Goal: Use online tool/utility: Utilize a website feature to perform a specific function

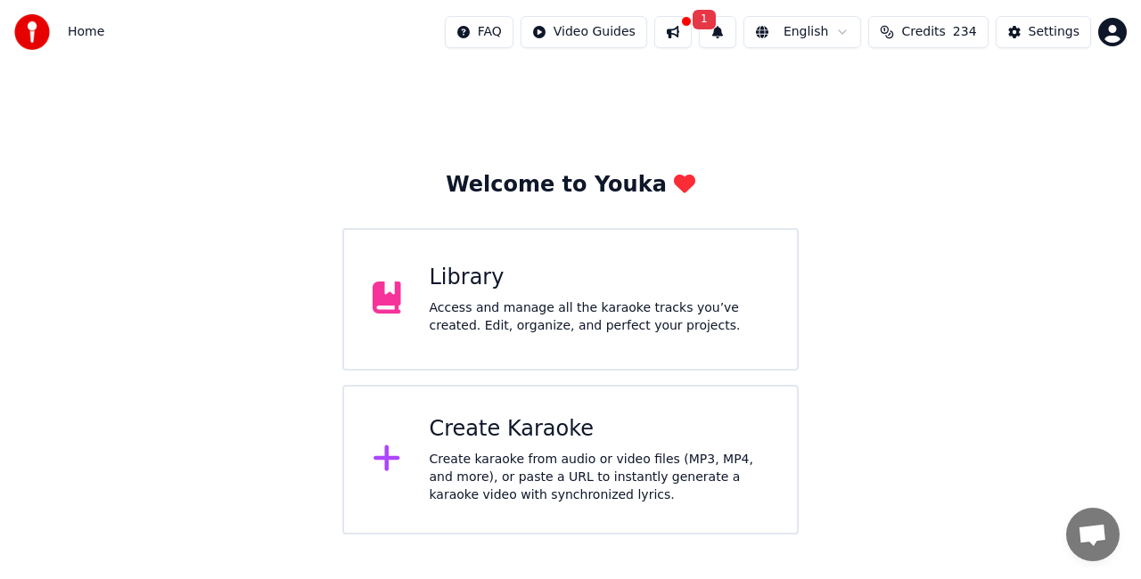
click at [524, 456] on div "Create karaoke from audio or video files (MP3, MP4, and more), or paste a URL t…" at bounding box center [598, 477] width 339 height 53
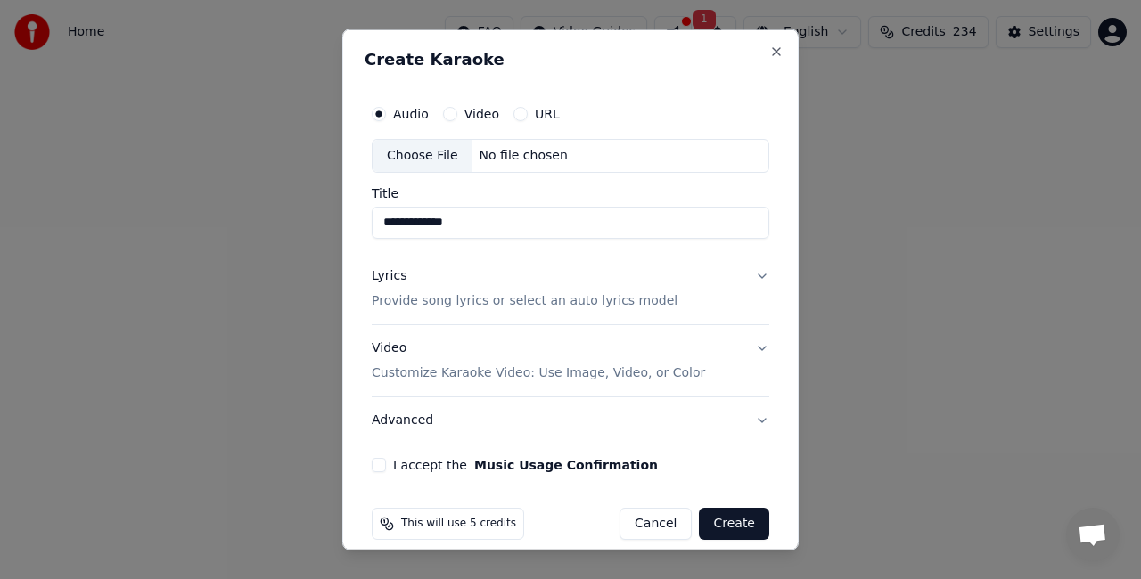
type input "**********"
click at [435, 157] on div "Choose File" at bounding box center [422, 156] width 100 height 32
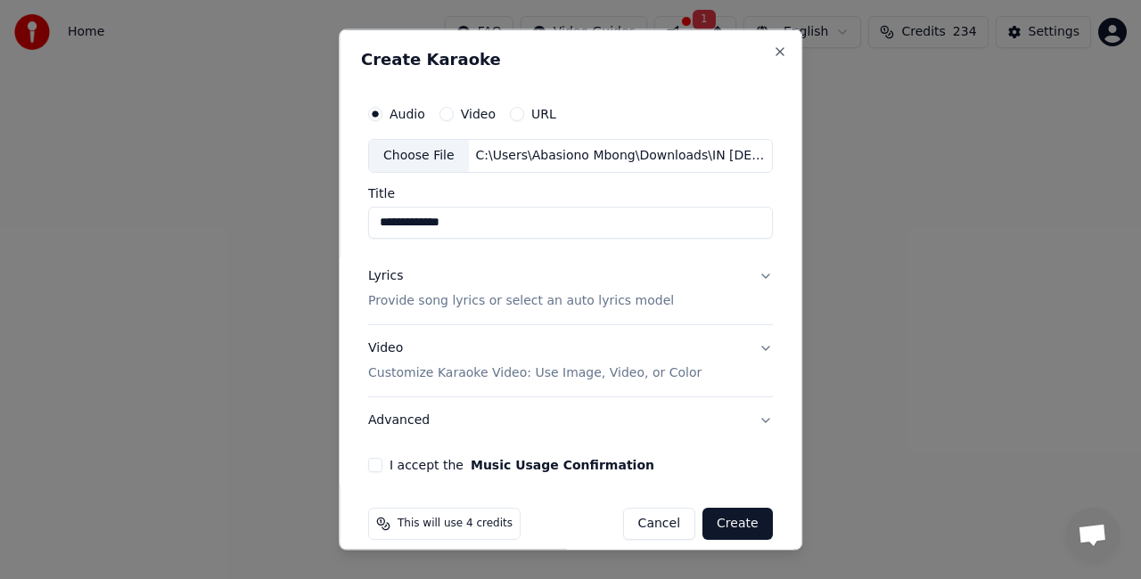
click at [465, 293] on p "Provide song lyrics or select an auto lyrics model" at bounding box center [521, 300] width 306 height 18
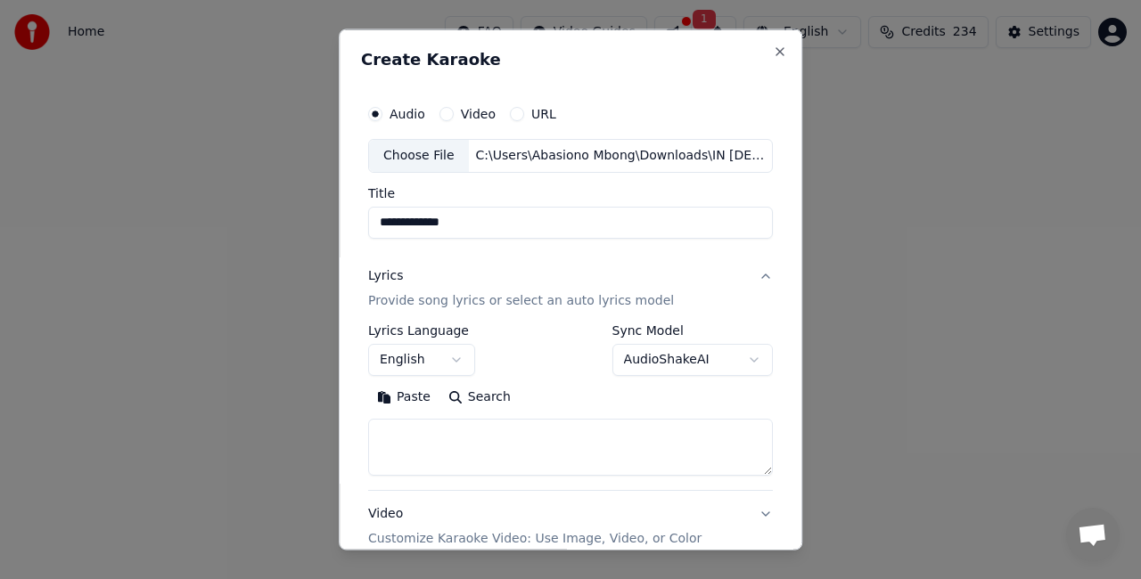
click at [440, 454] on textarea at bounding box center [570, 446] width 405 height 57
click at [393, 390] on button "Paste" at bounding box center [403, 396] width 71 height 29
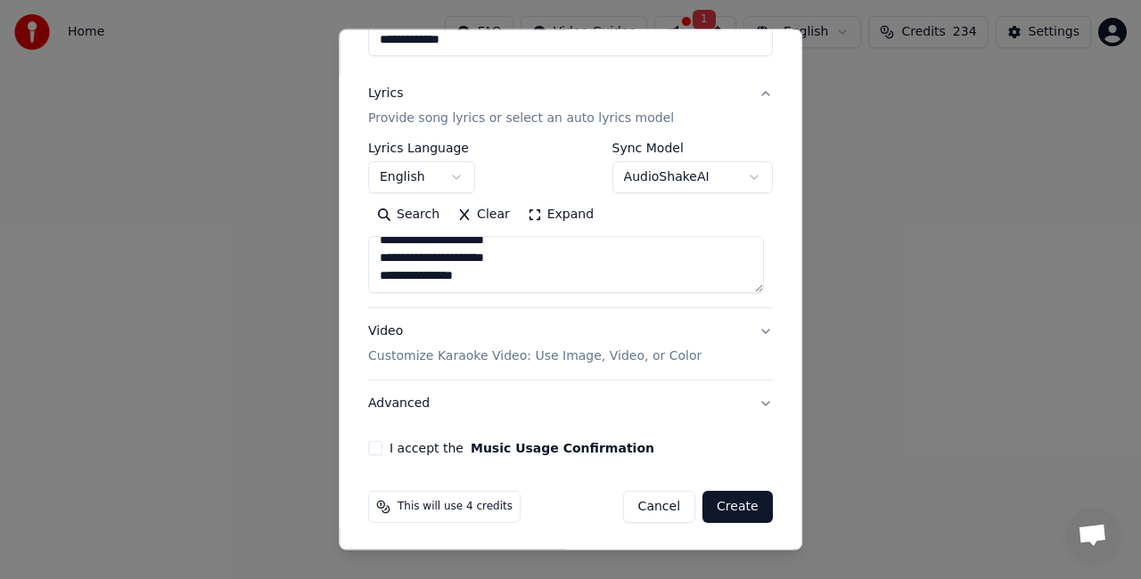
scroll to position [1419, 0]
click at [369, 444] on button "I accept the Music Usage Confirmation" at bounding box center [375, 448] width 14 height 14
click at [734, 497] on button "Create" at bounding box center [737, 507] width 70 height 32
type textarea "**********"
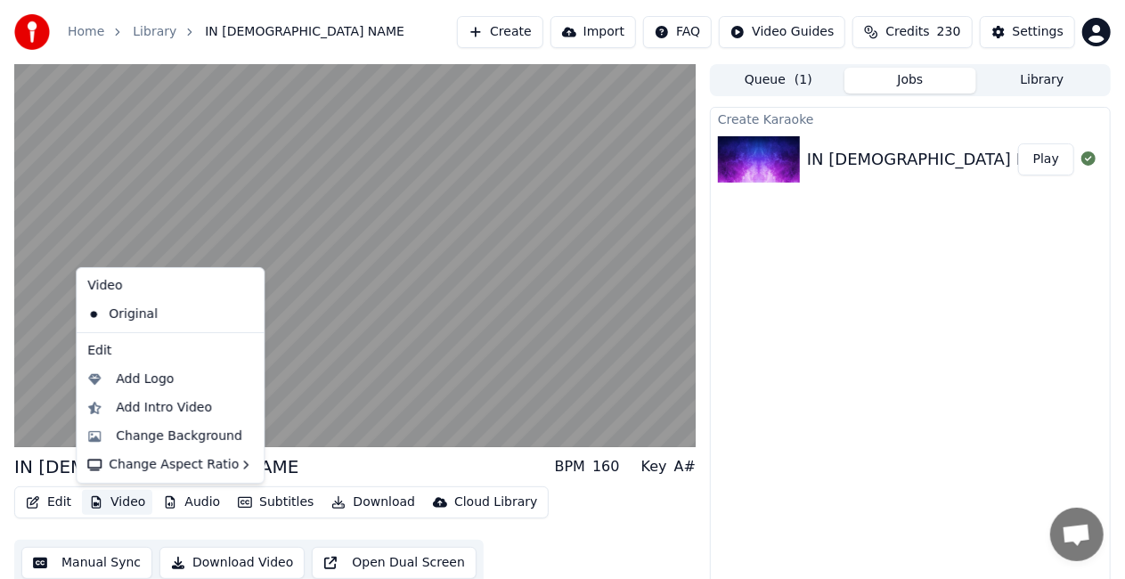
click at [124, 508] on button "Video" at bounding box center [117, 502] width 70 height 25
click at [147, 376] on div "Add Logo" at bounding box center [145, 380] width 58 height 18
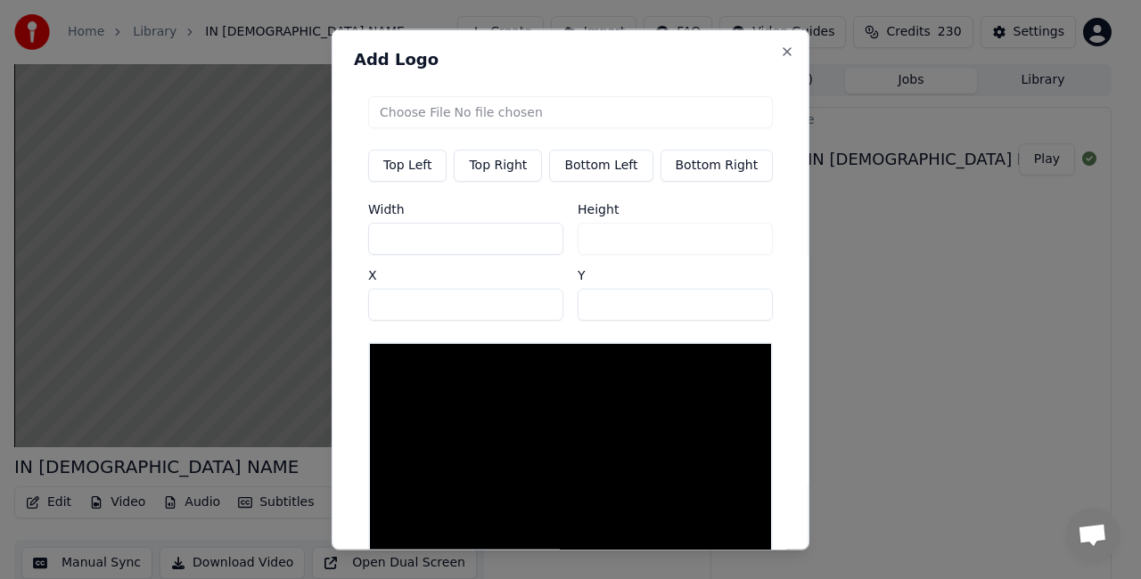
click at [414, 164] on button "Top Left" at bounding box center [407, 166] width 78 height 32
click at [475, 115] on input "file" at bounding box center [570, 112] width 405 height 32
type input "**********"
type input "***"
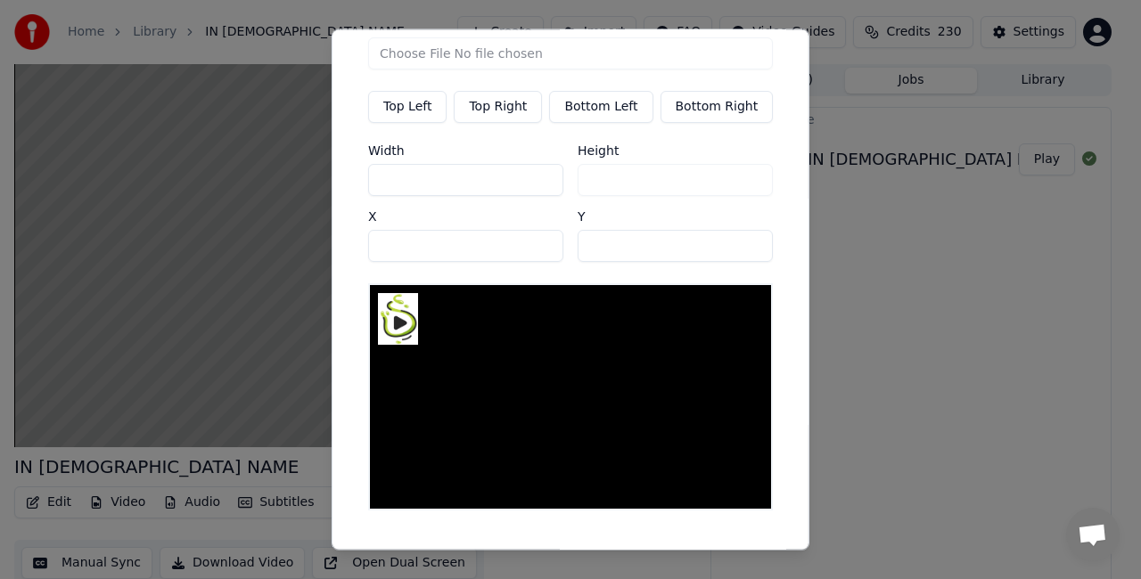
scroll to position [103, 0]
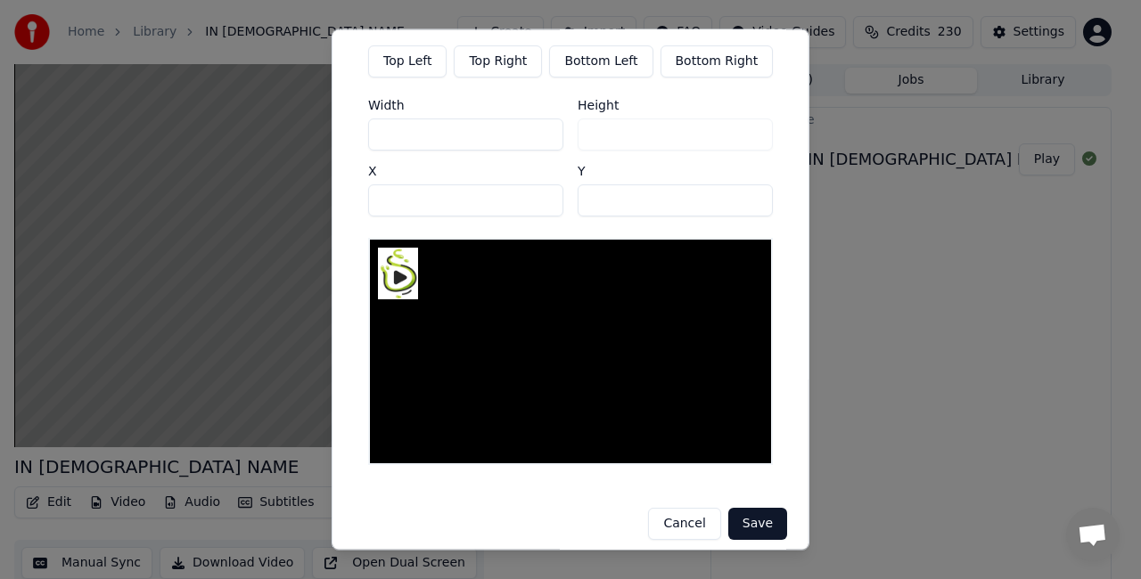
click at [747, 509] on button "Save" at bounding box center [757, 525] width 59 height 32
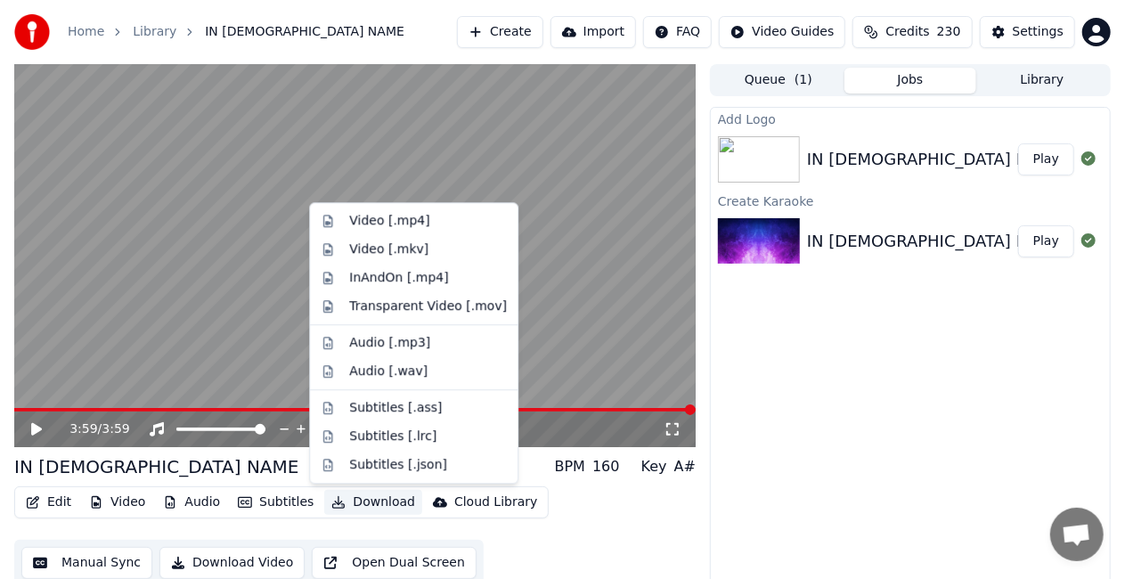
click at [349, 503] on button "Download" at bounding box center [373, 502] width 98 height 25
click at [364, 225] on div "Video [.mp4]" at bounding box center [389, 221] width 80 height 18
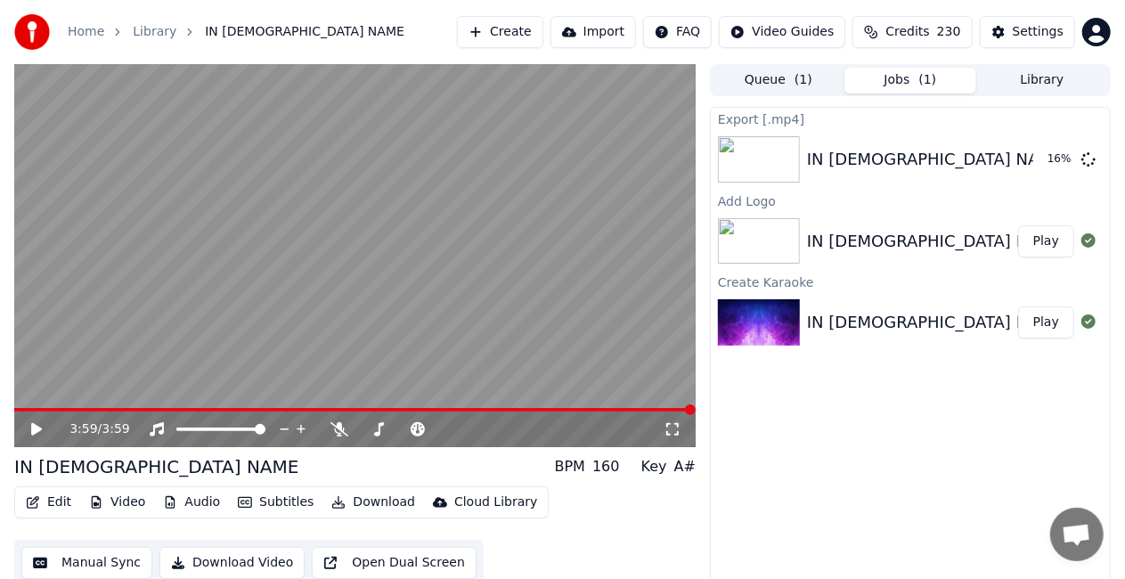
click at [519, 35] on button "Create" at bounding box center [500, 32] width 86 height 32
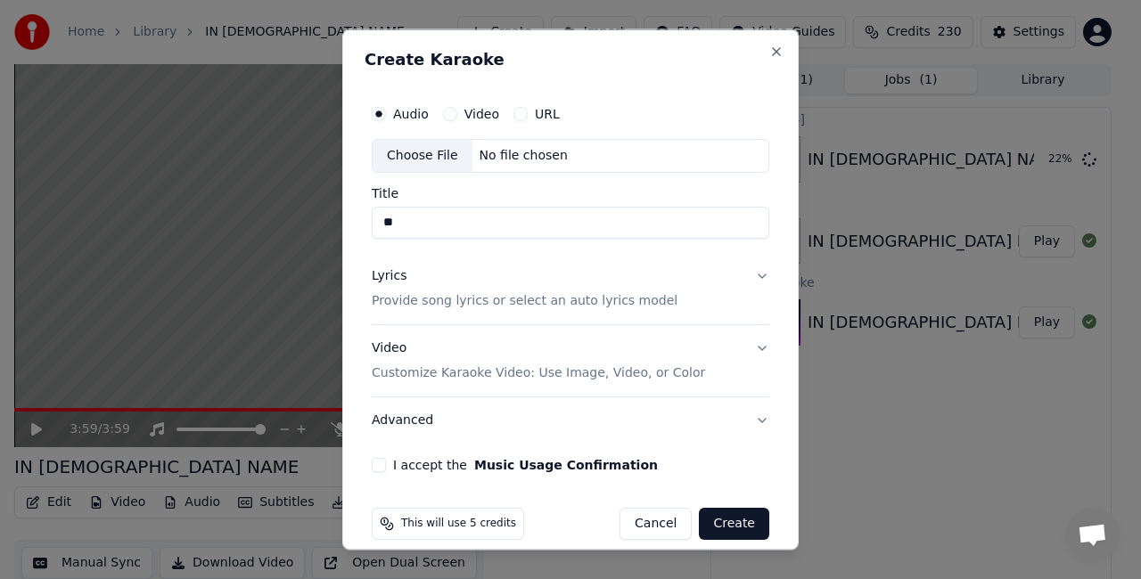
type input "*"
click at [428, 155] on div "Choose File" at bounding box center [422, 156] width 100 height 32
click at [427, 149] on div "Choose File" at bounding box center [422, 156] width 100 height 32
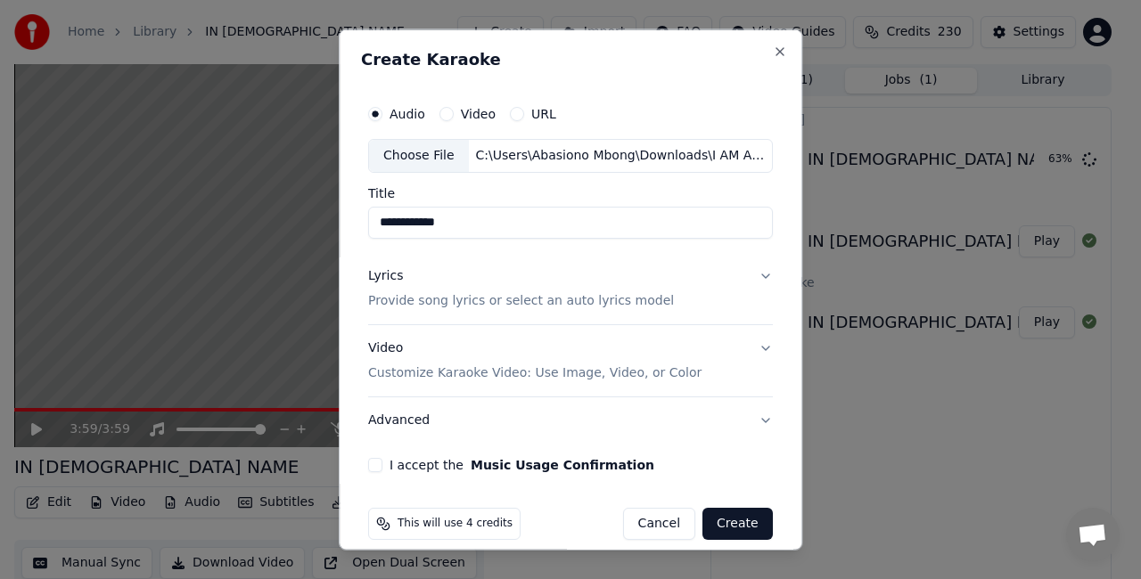
type input "**********"
click at [437, 300] on p "Provide song lyrics or select an auto lyrics model" at bounding box center [521, 300] width 306 height 18
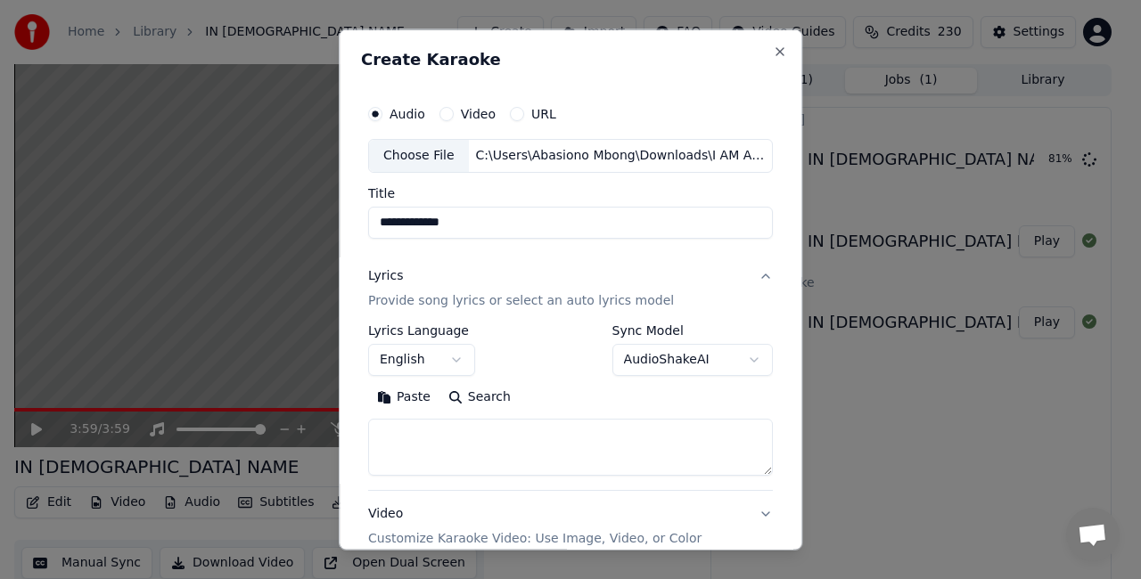
click at [406, 391] on button "Paste" at bounding box center [403, 396] width 71 height 29
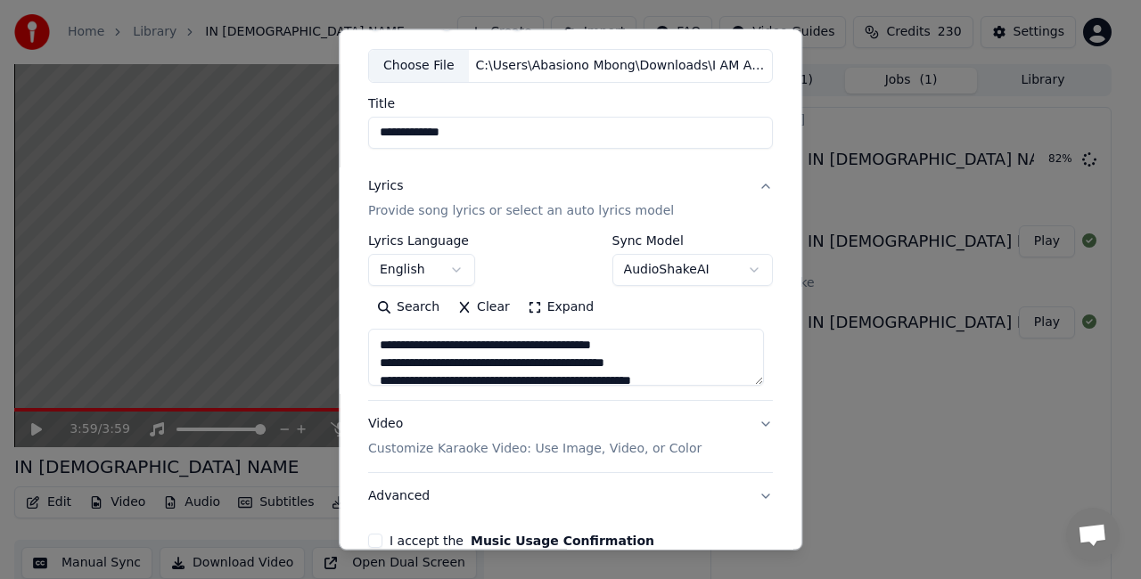
scroll to position [182, 0]
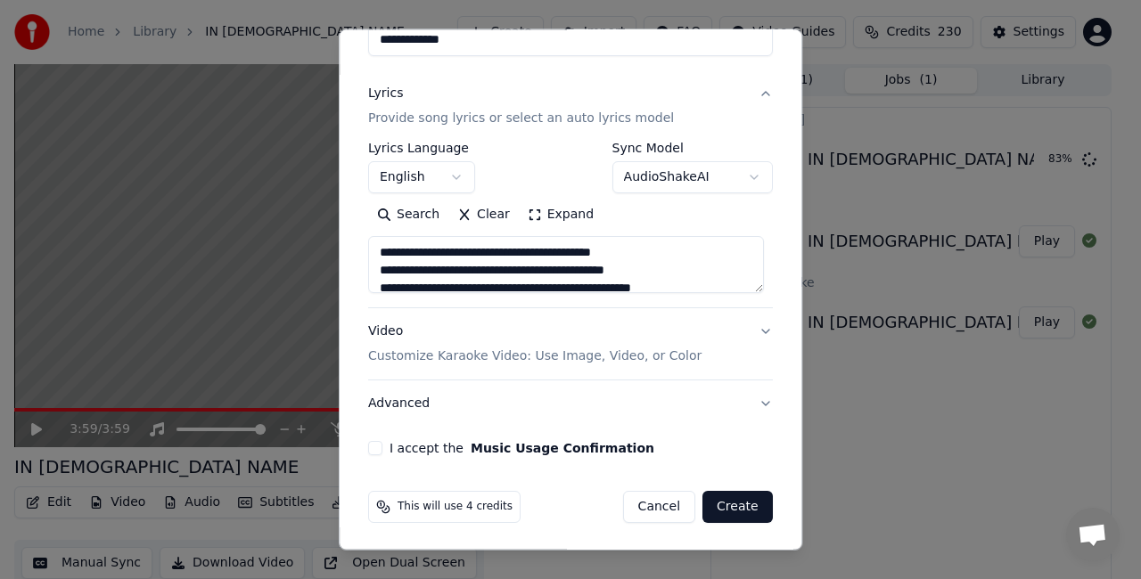
click at [374, 446] on button "I accept the Music Usage Confirmation" at bounding box center [375, 448] width 14 height 14
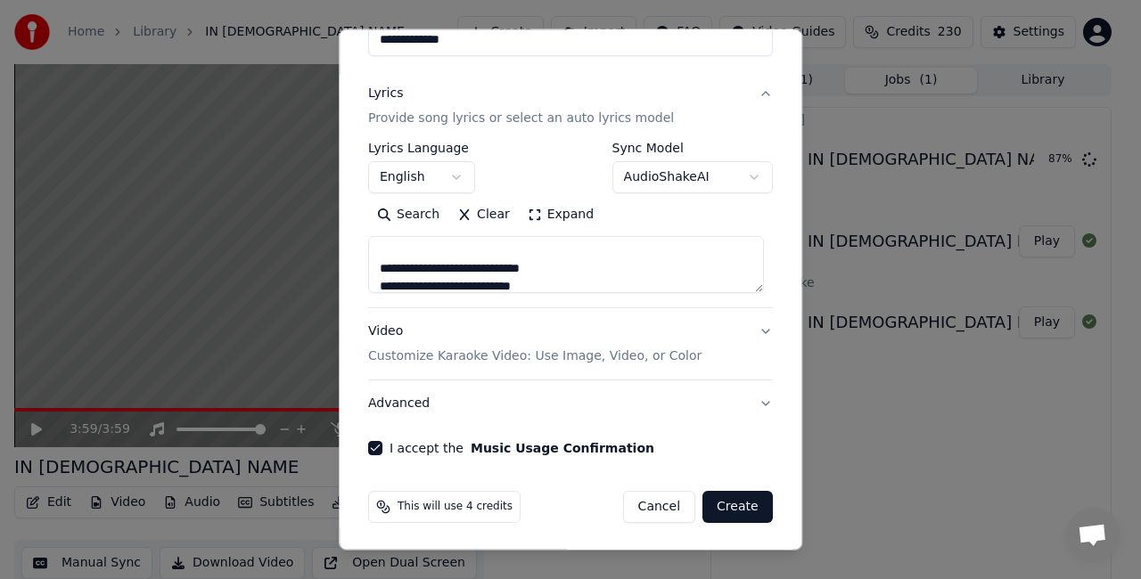
click at [724, 502] on button "Create" at bounding box center [737, 507] width 70 height 32
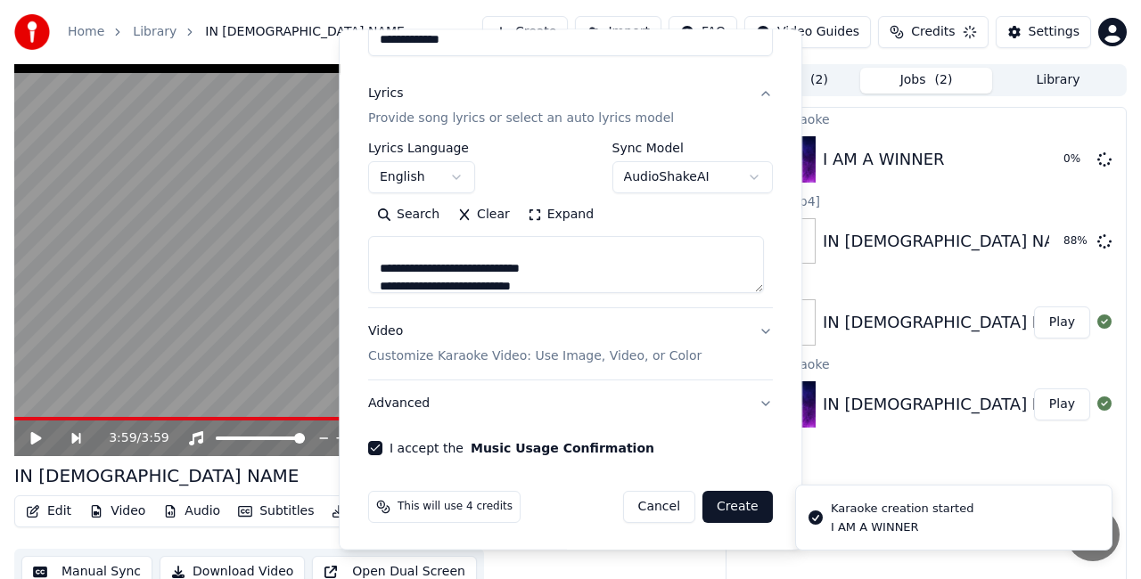
type textarea "**********"
select select
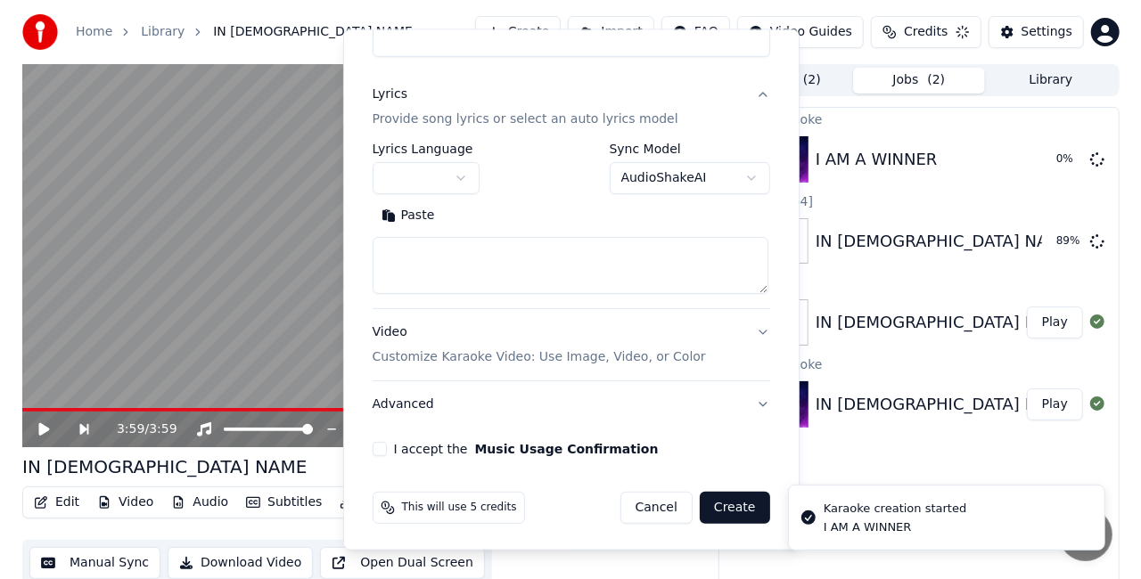
scroll to position [0, 0]
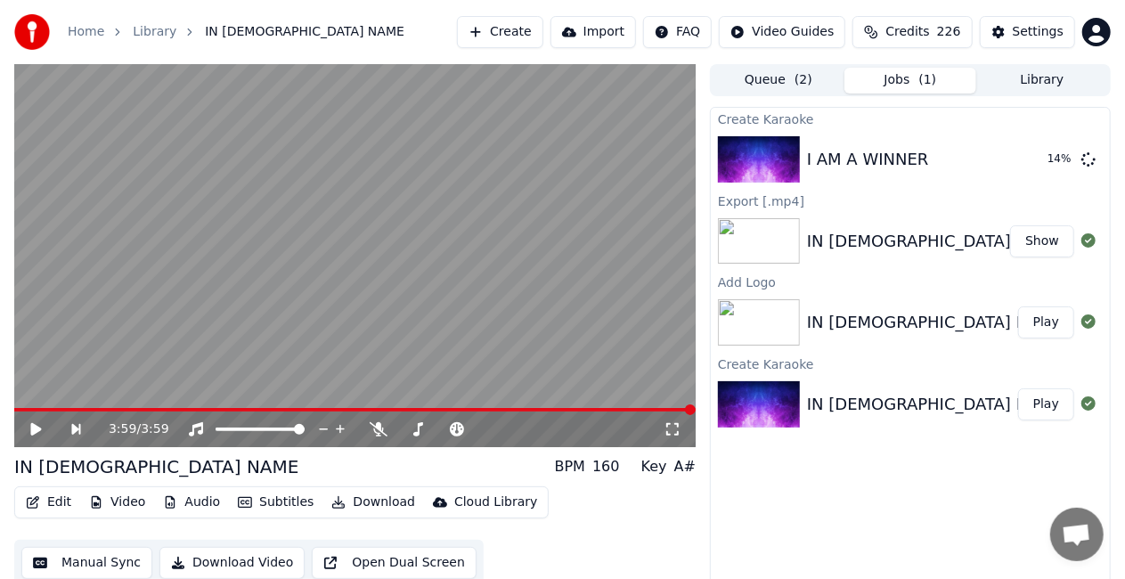
click at [1035, 240] on button "Show" at bounding box center [1042, 241] width 64 height 32
click at [1061, 241] on button "Show" at bounding box center [1042, 241] width 64 height 32
click at [838, 168] on div "I AM A WINNER" at bounding box center [868, 159] width 122 height 25
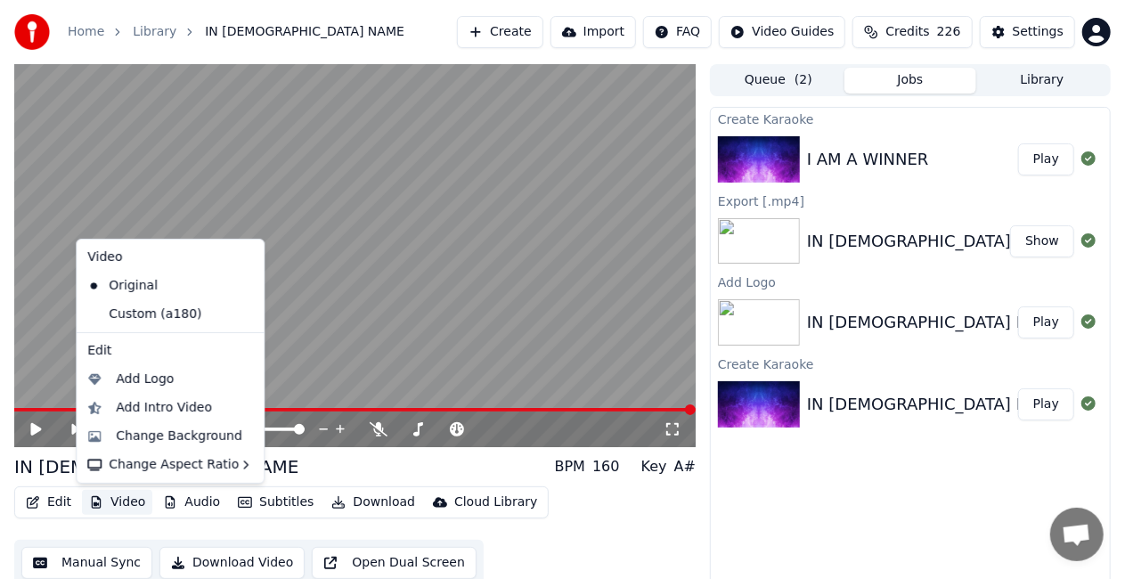
click at [123, 506] on button "Video" at bounding box center [117, 502] width 70 height 25
click at [150, 405] on div "Add Intro Video" at bounding box center [164, 408] width 96 height 18
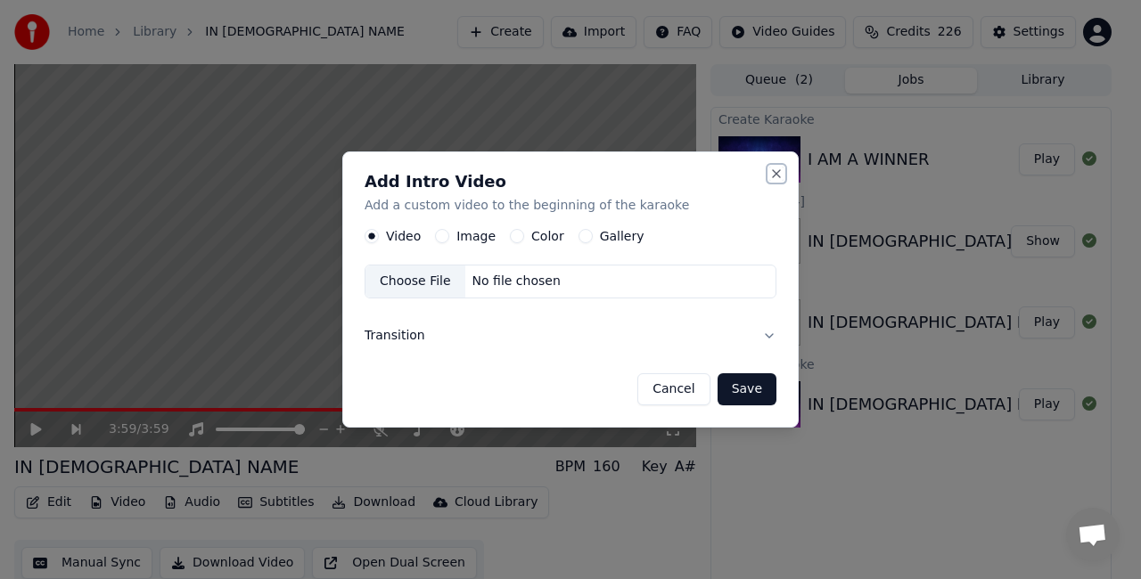
click at [781, 176] on button "Close" at bounding box center [776, 174] width 14 height 14
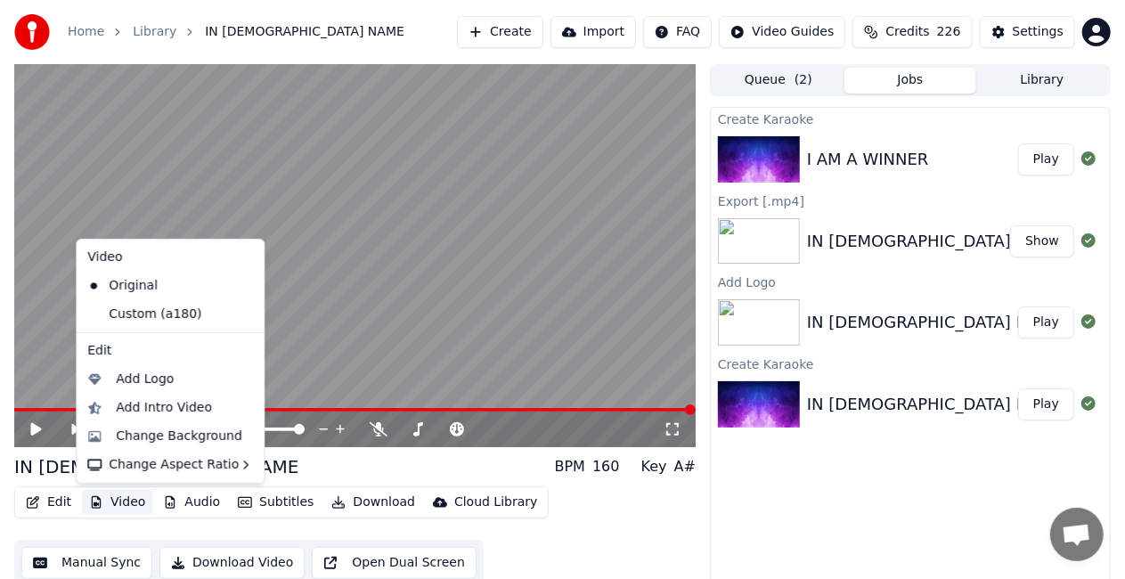
click at [128, 501] on button "Video" at bounding box center [117, 502] width 70 height 25
click at [143, 380] on div "Add Logo" at bounding box center [145, 380] width 58 height 18
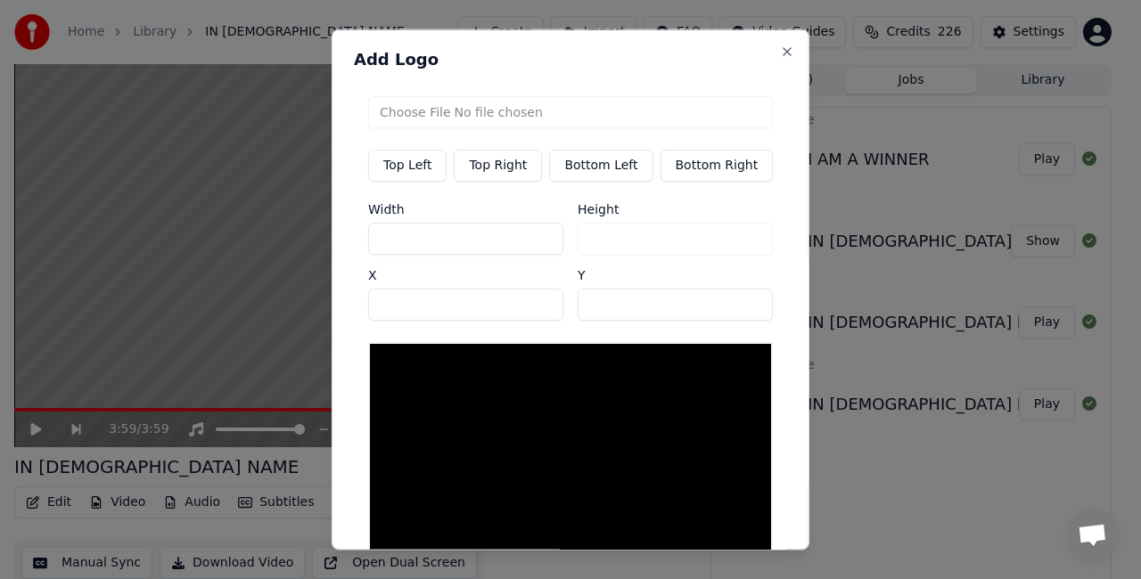
click at [440, 116] on input "file" at bounding box center [570, 112] width 405 height 32
type input "**********"
type input "***"
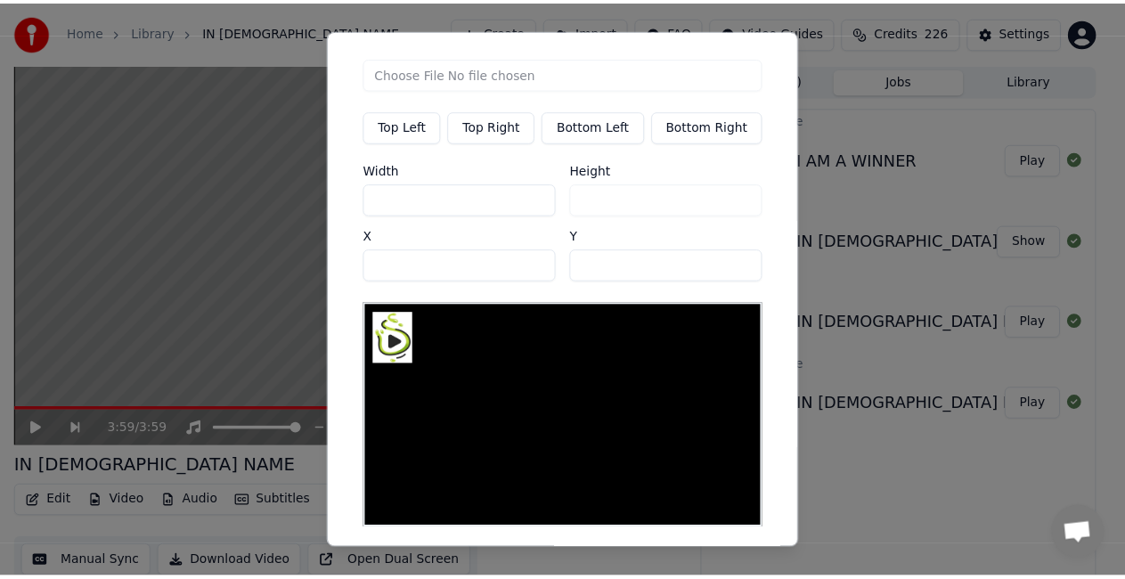
scroll to position [103, 0]
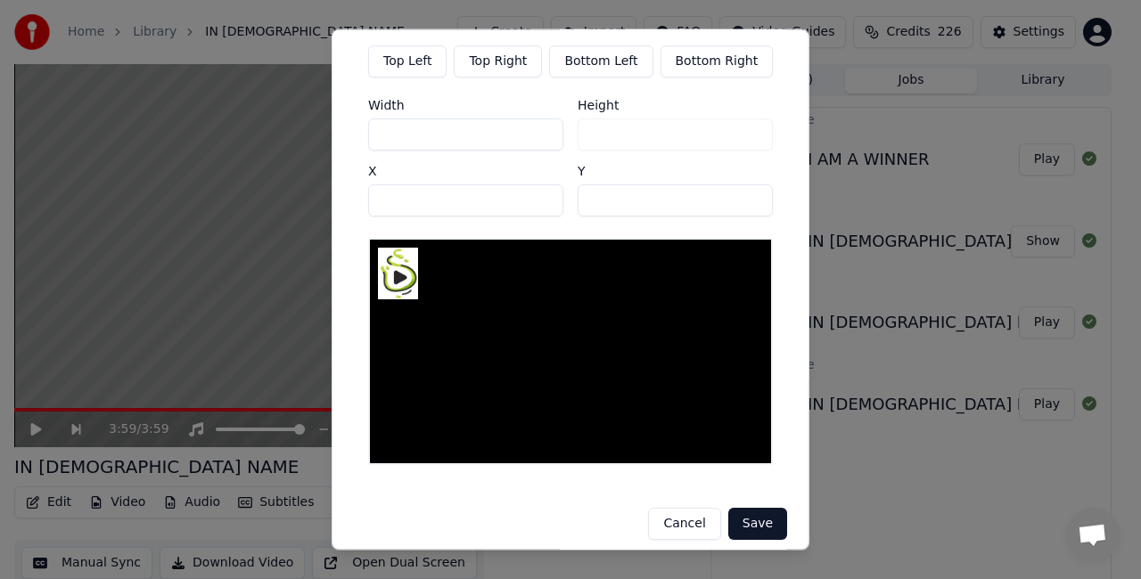
click at [736, 509] on button "Save" at bounding box center [757, 525] width 59 height 32
